Goal: Transaction & Acquisition: Book appointment/travel/reservation

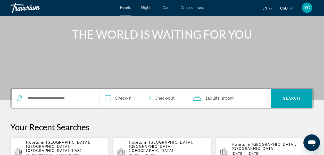
scroll to position [76, 0]
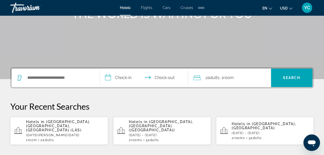
click at [68, 70] on div "Search widget" at bounding box center [56, 78] width 78 height 19
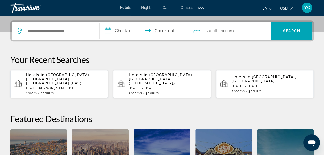
scroll to position [126, 0]
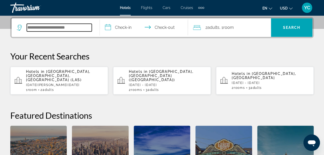
click at [55, 26] on input "Search widget" at bounding box center [59, 28] width 65 height 8
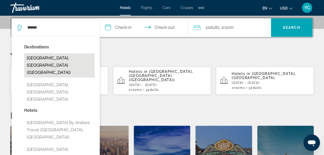
click at [54, 59] on button "[GEOGRAPHIC_DATA], [GEOGRAPHIC_DATA] ([GEOGRAPHIC_DATA])" at bounding box center [59, 65] width 70 height 24
type input "**********"
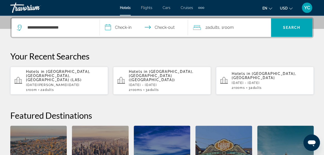
click at [110, 27] on input "**********" at bounding box center [145, 28] width 90 height 20
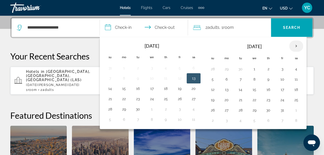
click at [294, 44] on th "Next month" at bounding box center [296, 45] width 14 height 11
click at [209, 89] on button "9" at bounding box center [213, 89] width 8 height 7
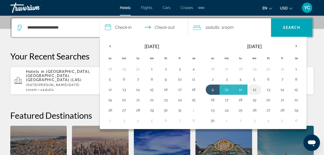
click at [253, 89] on button "12" at bounding box center [254, 89] width 8 height 7
type input "**********"
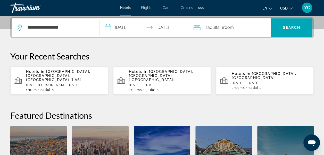
click at [264, 27] on div "2 Adult Adults , 1 Room rooms" at bounding box center [232, 27] width 78 height 7
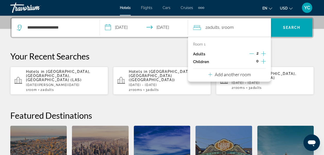
click at [250, 71] on button "Add another room" at bounding box center [229, 74] width 43 height 11
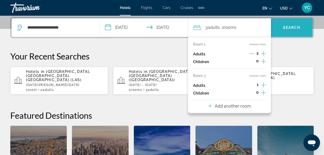
click at [290, 26] on span "Search" at bounding box center [292, 28] width 18 height 4
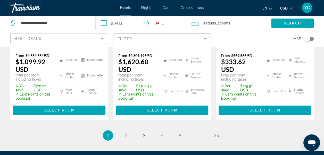
scroll to position [828, 0]
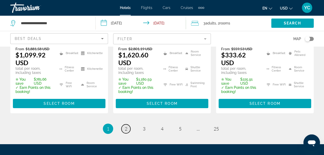
click at [128, 125] on link "page 2" at bounding box center [125, 129] width 9 height 9
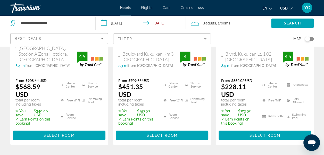
scroll to position [361, 0]
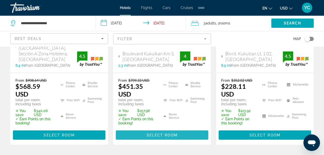
click at [180, 129] on span "Main content" at bounding box center [162, 135] width 93 height 12
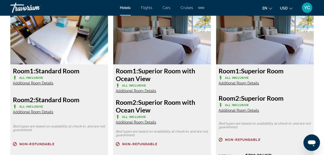
scroll to position [820, 0]
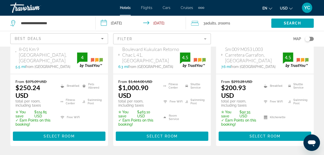
scroll to position [822, 0]
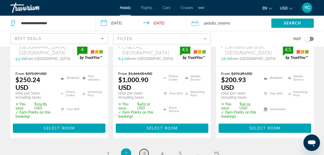
click at [144, 151] on span "3" at bounding box center [144, 154] width 3 height 6
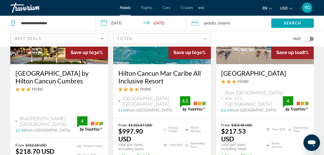
scroll to position [309, 0]
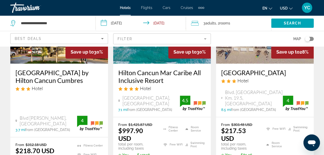
click at [121, 25] on input "**********" at bounding box center [142, 23] width 93 height 17
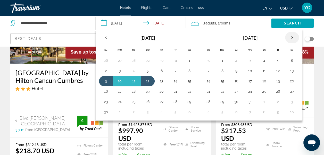
click at [288, 38] on th "Next month" at bounding box center [292, 37] width 14 height 11
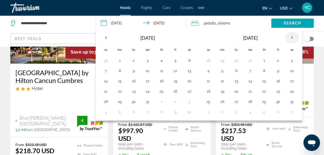
click at [288, 38] on th "Next month" at bounding box center [292, 37] width 14 height 11
click at [291, 38] on th "Next month" at bounding box center [292, 37] width 14 height 11
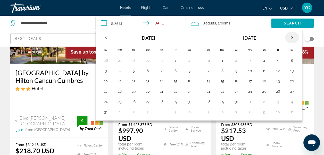
click at [291, 38] on th "Next month" at bounding box center [292, 37] width 14 height 11
click at [290, 38] on th "Next month" at bounding box center [292, 37] width 14 height 11
click at [221, 72] on button "7" at bounding box center [222, 70] width 8 height 7
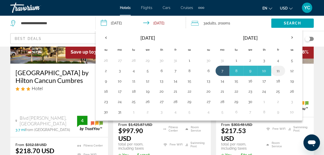
click at [274, 69] on button "11" at bounding box center [278, 70] width 8 height 7
type input "**********"
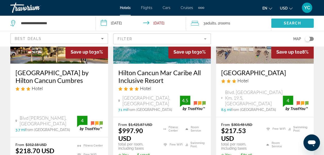
click at [284, 25] on span "Search widget" at bounding box center [292, 23] width 43 height 12
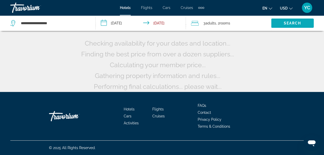
scroll to position [53, 0]
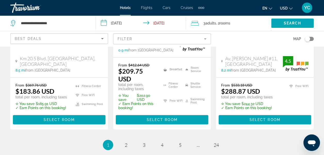
scroll to position [801, 0]
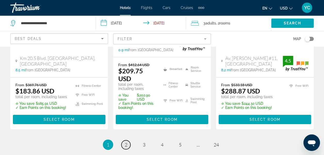
click at [126, 142] on span "2" at bounding box center [126, 145] width 3 height 6
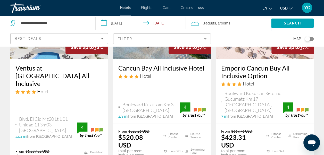
scroll to position [316, 0]
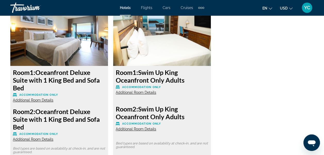
scroll to position [2166, 0]
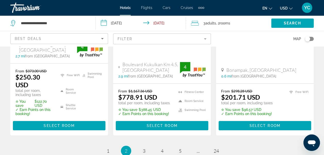
scroll to position [839, 0]
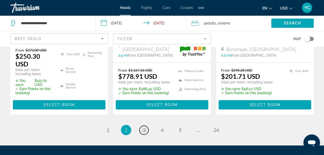
click at [143, 127] on span "3" at bounding box center [144, 130] width 3 height 6
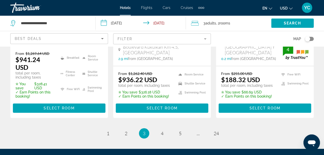
scroll to position [864, 0]
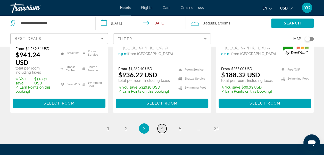
click at [162, 126] on span "4" at bounding box center [162, 129] width 3 height 6
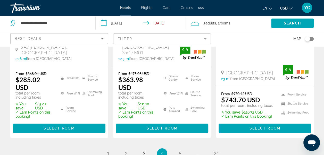
scroll to position [837, 0]
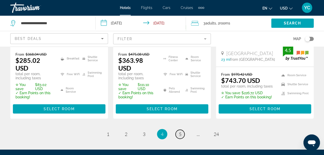
click at [182, 130] on link "page 5" at bounding box center [180, 134] width 9 height 9
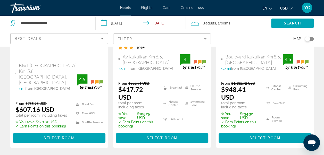
scroll to position [846, 0]
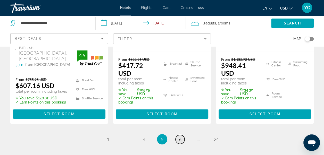
click at [181, 137] on span "6" at bounding box center [180, 140] width 3 height 6
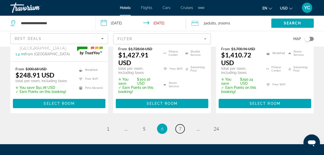
scroll to position [877, 0]
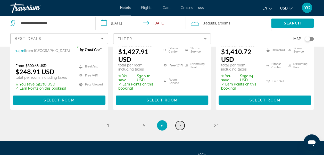
click at [180, 123] on span "7" at bounding box center [180, 126] width 3 height 6
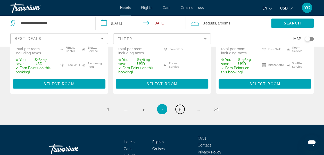
scroll to position [890, 0]
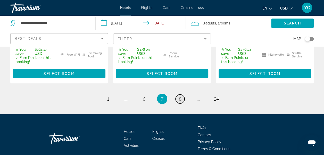
click at [179, 96] on span "8" at bounding box center [180, 99] width 3 height 6
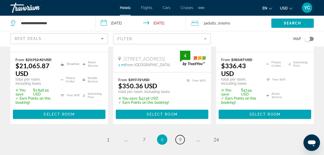
scroll to position [870, 0]
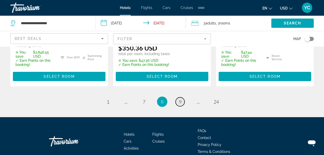
click at [181, 99] on span "9" at bounding box center [180, 102] width 3 height 6
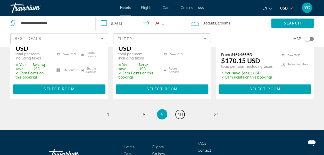
scroll to position [877, 0]
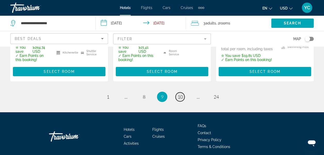
click at [180, 94] on span "10" at bounding box center [180, 97] width 5 height 6
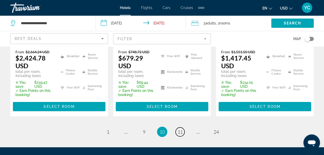
scroll to position [828, 0]
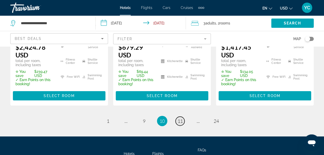
click at [180, 118] on span "11" at bounding box center [180, 121] width 5 height 6
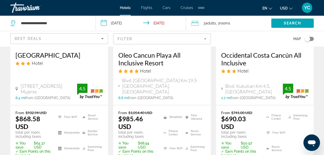
scroll to position [767, 0]
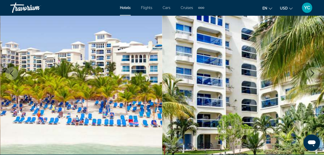
scroll to position [72, 0]
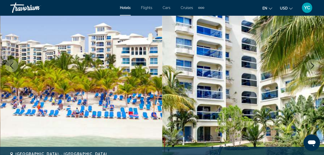
click at [313, 66] on icon "Next image" at bounding box center [312, 66] width 6 height 6
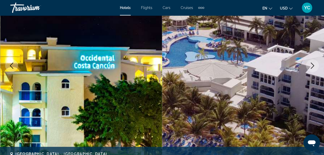
click at [313, 66] on icon "Next image" at bounding box center [312, 66] width 6 height 6
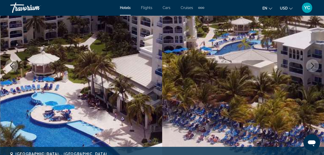
click at [313, 66] on icon "Next image" at bounding box center [312, 66] width 6 height 6
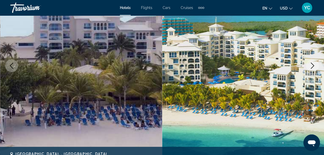
click at [313, 66] on icon "Next image" at bounding box center [312, 66] width 6 height 6
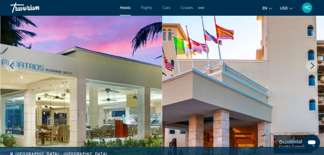
click at [313, 66] on icon "Next image" at bounding box center [312, 66] width 6 height 6
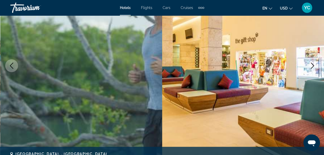
click at [313, 66] on icon "Next image" at bounding box center [312, 66] width 6 height 6
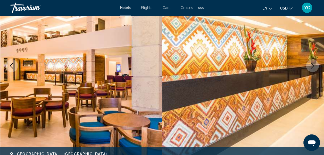
click at [313, 66] on icon "Next image" at bounding box center [312, 66] width 6 height 6
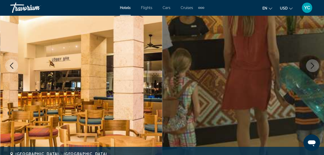
click at [313, 66] on icon "Next image" at bounding box center [312, 66] width 6 height 6
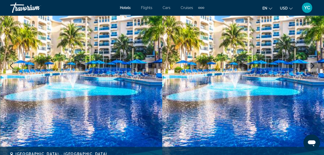
click at [313, 66] on icon "Next image" at bounding box center [312, 66] width 6 height 6
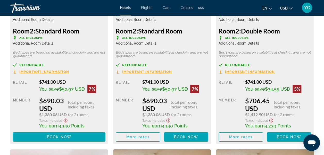
scroll to position [887, 0]
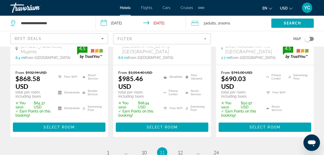
scroll to position [808, 0]
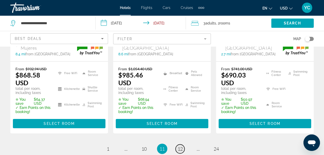
click at [182, 146] on span "12" at bounding box center [180, 149] width 5 height 6
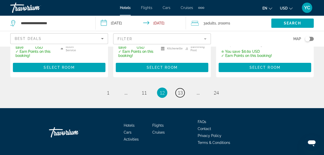
scroll to position [862, 0]
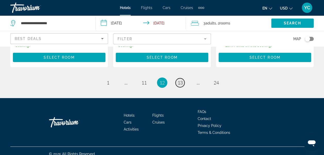
click at [181, 80] on span "13" at bounding box center [180, 83] width 5 height 6
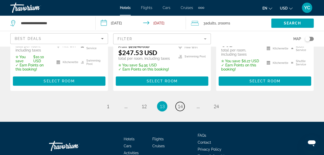
scroll to position [862, 0]
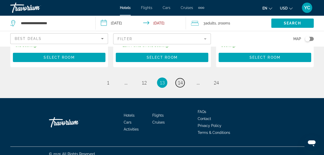
click at [180, 80] on span "14" at bounding box center [180, 83] width 5 height 6
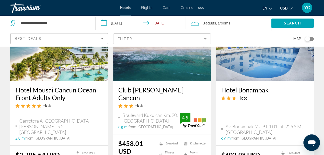
scroll to position [736, 0]
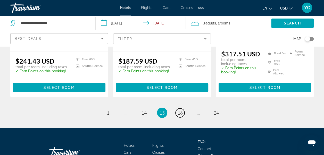
scroll to position [780, 0]
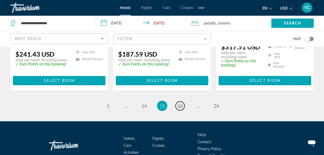
click at [179, 103] on span "16" at bounding box center [180, 106] width 5 height 6
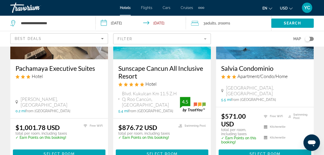
scroll to position [299, 0]
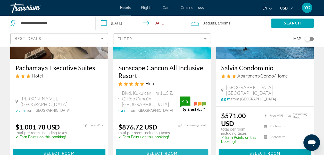
click at [191, 150] on span "Main content" at bounding box center [162, 154] width 93 height 12
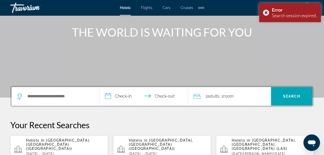
scroll to position [62, 0]
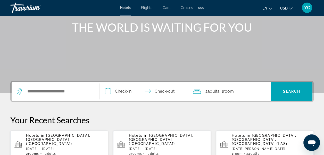
click at [88, 147] on p "[DATE] - [DATE]" at bounding box center [65, 149] width 78 height 4
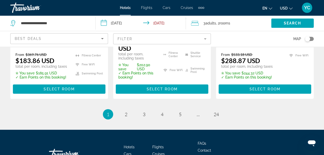
scroll to position [843, 0]
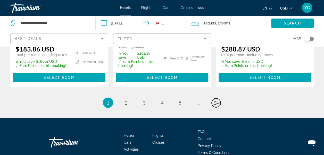
click at [218, 100] on span "24" at bounding box center [216, 103] width 5 height 6
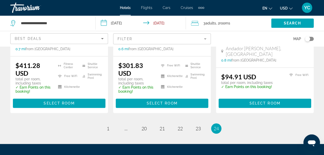
scroll to position [155, 0]
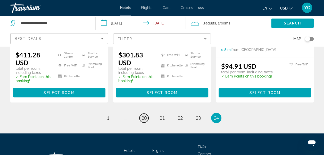
click at [143, 120] on span "20" at bounding box center [144, 118] width 5 height 6
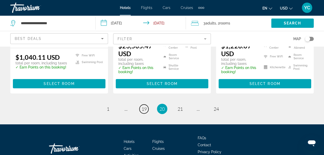
scroll to position [844, 0]
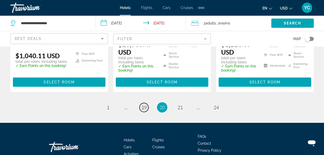
click at [146, 105] on span "19" at bounding box center [144, 108] width 5 height 6
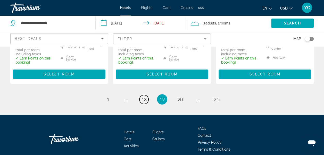
scroll to position [846, 0]
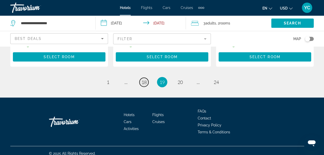
click at [145, 79] on span "18" at bounding box center [144, 82] width 5 height 6
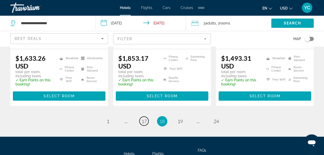
scroll to position [797, 0]
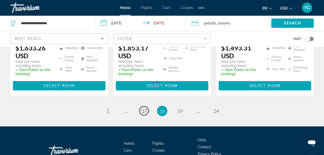
click at [145, 114] on span "17" at bounding box center [144, 111] width 5 height 6
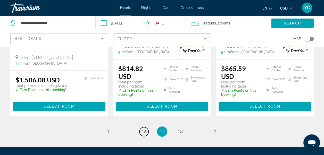
scroll to position [773, 0]
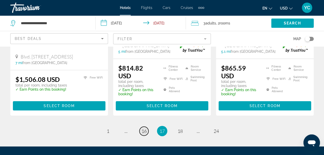
click at [145, 128] on span "16" at bounding box center [144, 131] width 5 height 6
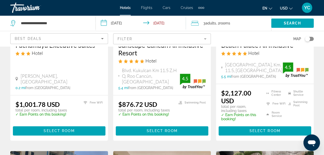
scroll to position [323, 0]
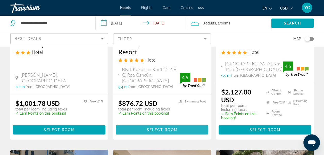
click at [164, 128] on span "Select Room" at bounding box center [161, 130] width 31 height 4
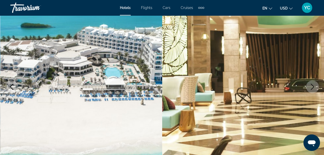
scroll to position [62, 0]
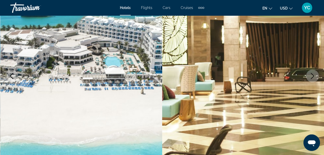
click at [313, 80] on button "Next image" at bounding box center [312, 76] width 13 height 13
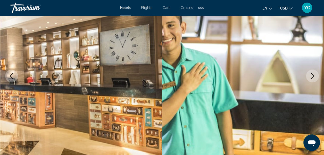
click at [313, 80] on button "Next image" at bounding box center [312, 76] width 13 height 13
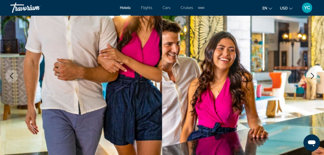
click at [313, 80] on button "Next image" at bounding box center [312, 76] width 13 height 13
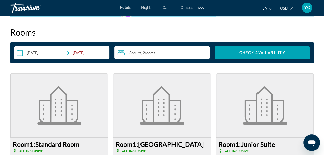
scroll to position [725, 0]
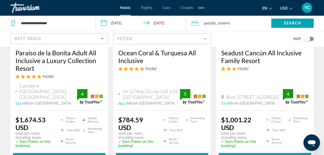
scroll to position [725, 0]
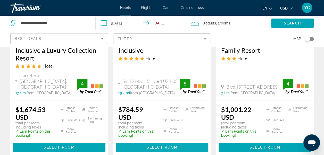
click at [170, 145] on span "Select Room" at bounding box center [161, 147] width 31 height 4
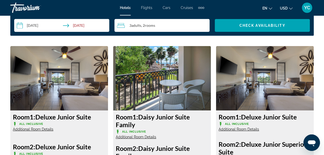
scroll to position [763, 0]
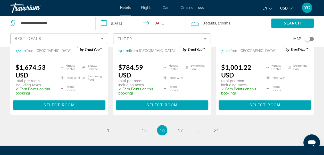
scroll to position [773, 0]
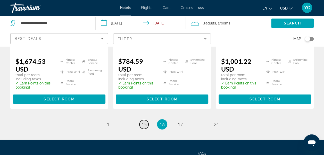
click at [146, 122] on span "15" at bounding box center [144, 125] width 5 height 6
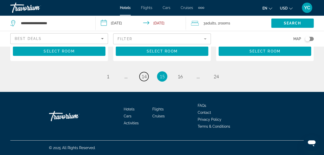
scroll to position [803, 0]
click at [144, 78] on span "14" at bounding box center [144, 77] width 5 height 6
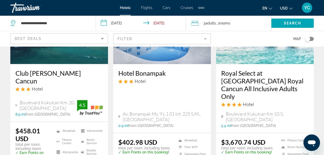
scroll to position [722, 0]
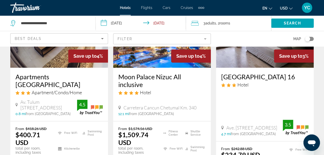
scroll to position [83, 0]
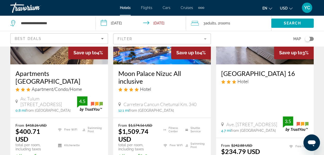
click at [119, 25] on input "**********" at bounding box center [142, 23] width 93 height 17
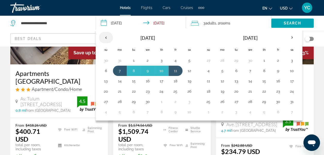
click at [106, 37] on th "Previous month" at bounding box center [106, 37] width 14 height 11
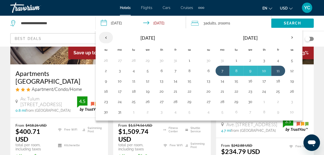
click at [106, 37] on th "Previous month" at bounding box center [106, 37] width 14 height 11
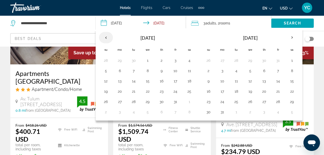
click at [106, 37] on th "Previous month" at bounding box center [106, 37] width 14 height 11
click at [108, 62] on button "26" at bounding box center [106, 60] width 8 height 7
click at [108, 61] on button "29" at bounding box center [106, 60] width 8 height 7
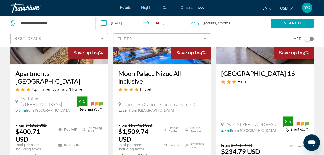
click at [105, 25] on input "**********" at bounding box center [142, 23] width 93 height 17
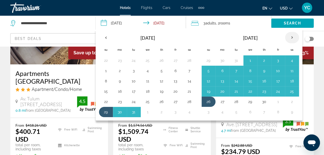
click at [290, 38] on th "Next month" at bounding box center [292, 37] width 14 height 11
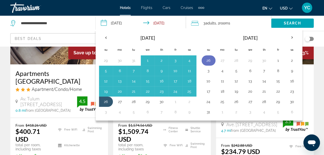
click at [210, 58] on button "26" at bounding box center [209, 60] width 8 height 7
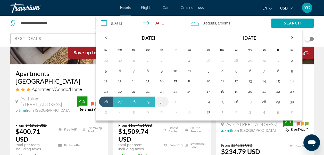
click at [162, 98] on button "30" at bounding box center [162, 101] width 8 height 7
type input "**********"
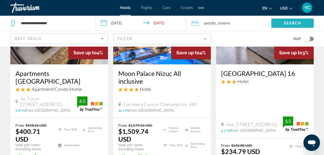
click at [287, 23] on span "Search" at bounding box center [293, 23] width 18 height 4
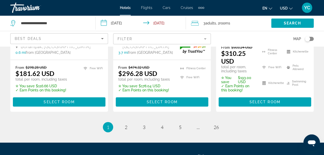
scroll to position [818, 0]
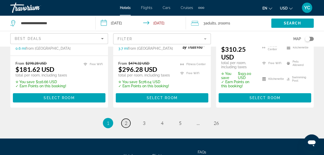
click at [128, 119] on link "page 2" at bounding box center [125, 123] width 9 height 9
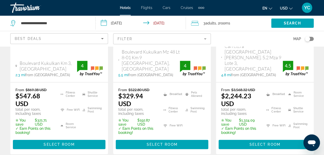
scroll to position [144, 0]
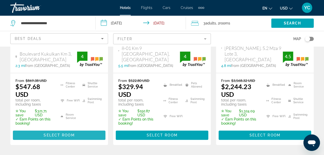
click at [83, 129] on span "Main content" at bounding box center [59, 135] width 93 height 12
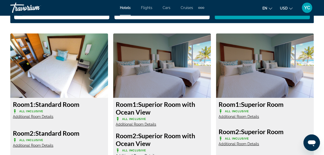
scroll to position [797, 0]
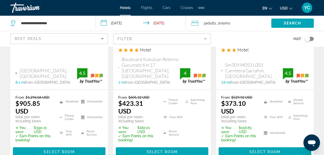
scroll to position [822, 0]
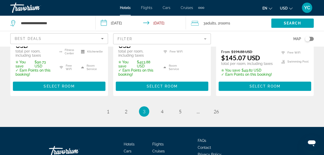
scroll to position [872, 0]
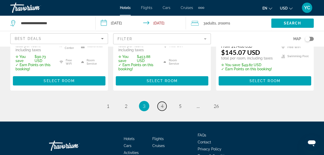
click at [161, 103] on span "4" at bounding box center [162, 106] width 3 height 6
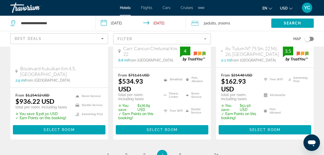
scroll to position [808, 0]
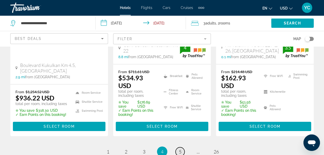
click at [181, 149] on span "5" at bounding box center [180, 152] width 3 height 6
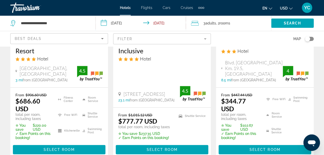
scroll to position [113, 0]
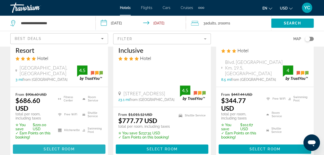
click at [61, 152] on span "Main content" at bounding box center [59, 149] width 93 height 12
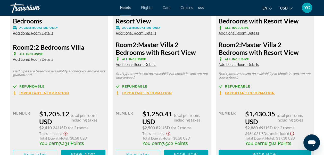
scroll to position [2517, 0]
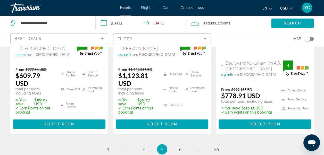
scroll to position [832, 0]
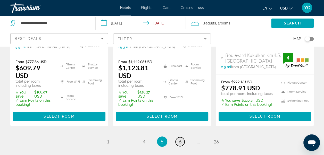
click at [182, 137] on link "page 6" at bounding box center [180, 141] width 9 height 9
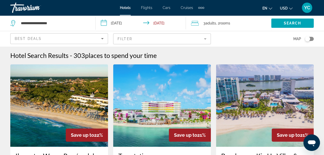
click at [182, 110] on img "Main content" at bounding box center [162, 105] width 98 height 83
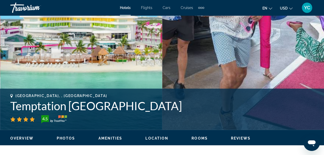
scroll to position [165, 0]
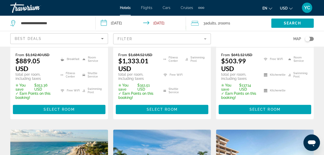
scroll to position [165, 0]
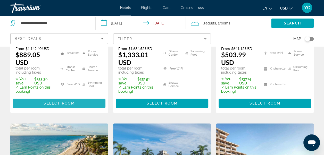
click at [54, 101] on span "Select Room" at bounding box center [59, 103] width 31 height 4
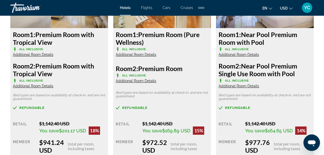
scroll to position [1090, 0]
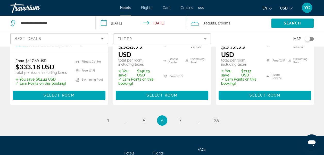
scroll to position [857, 0]
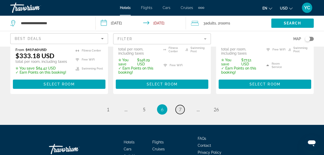
click at [180, 107] on span "7" at bounding box center [180, 110] width 3 height 6
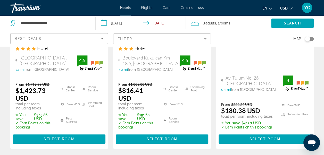
scroll to position [124, 0]
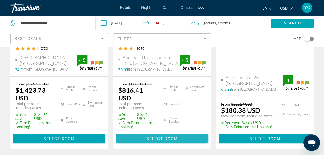
click at [196, 140] on span "Main content" at bounding box center [162, 139] width 93 height 12
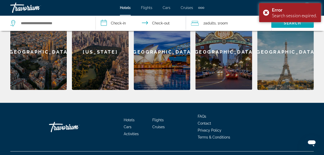
scroll to position [240, 0]
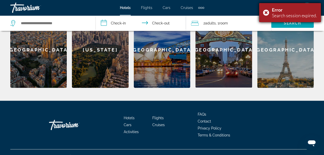
click at [264, 14] on div "Error Search session expired." at bounding box center [290, 12] width 62 height 19
